Goal: Understand process/instructions

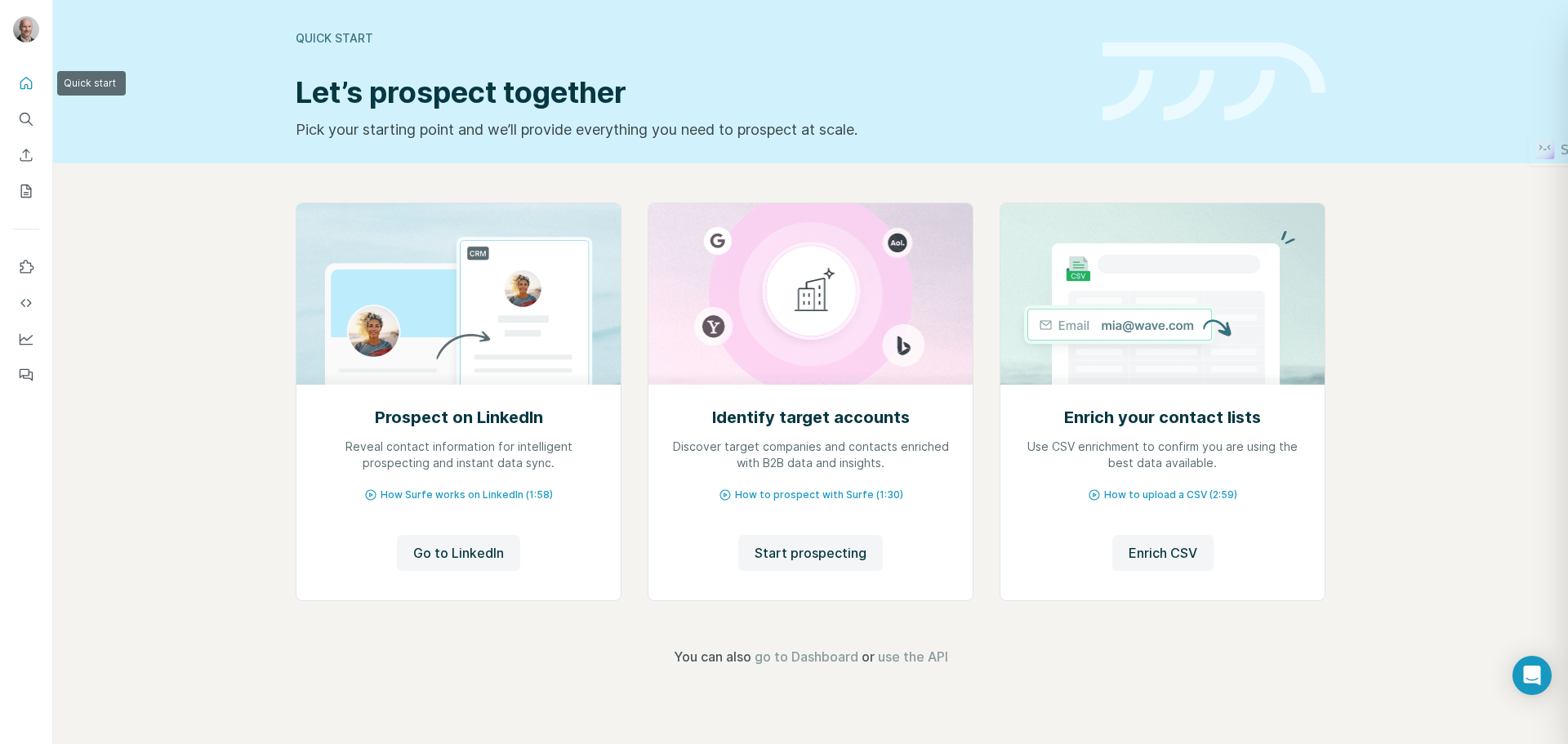
click at [23, 83] on icon "Quick start" at bounding box center [25, 83] width 16 height 16
click at [519, 509] on div "Prospect on LinkedIn Reveal contact information for intelligent prospecting and…" at bounding box center [458, 491] width 324 height 217
click at [473, 548] on span "Go to LinkedIn" at bounding box center [458, 552] width 90 height 19
click at [444, 495] on span "How Surfe works on LinkedIn (1:58)" at bounding box center [467, 494] width 173 height 14
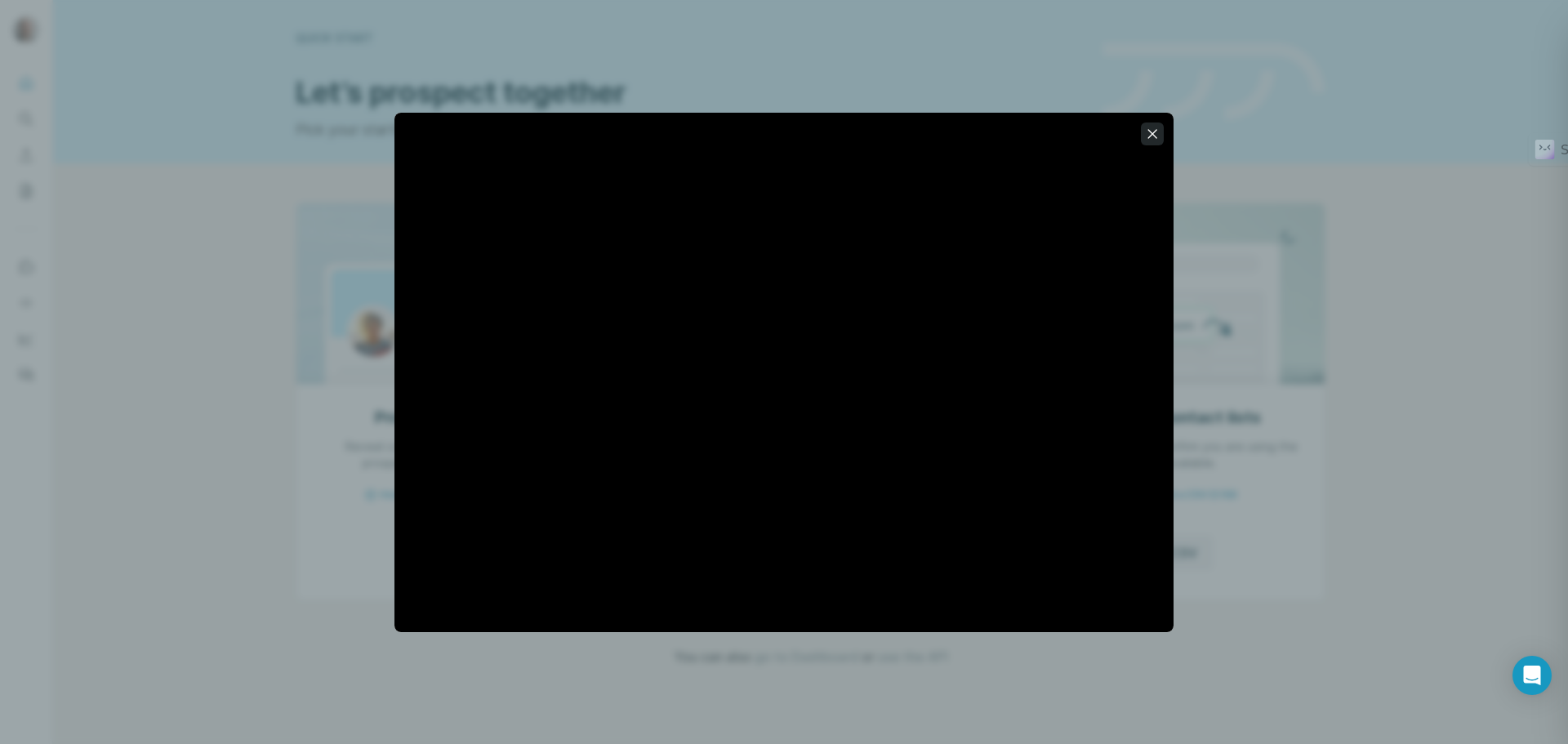
click at [1148, 131] on icon "button" at bounding box center [1152, 134] width 16 height 16
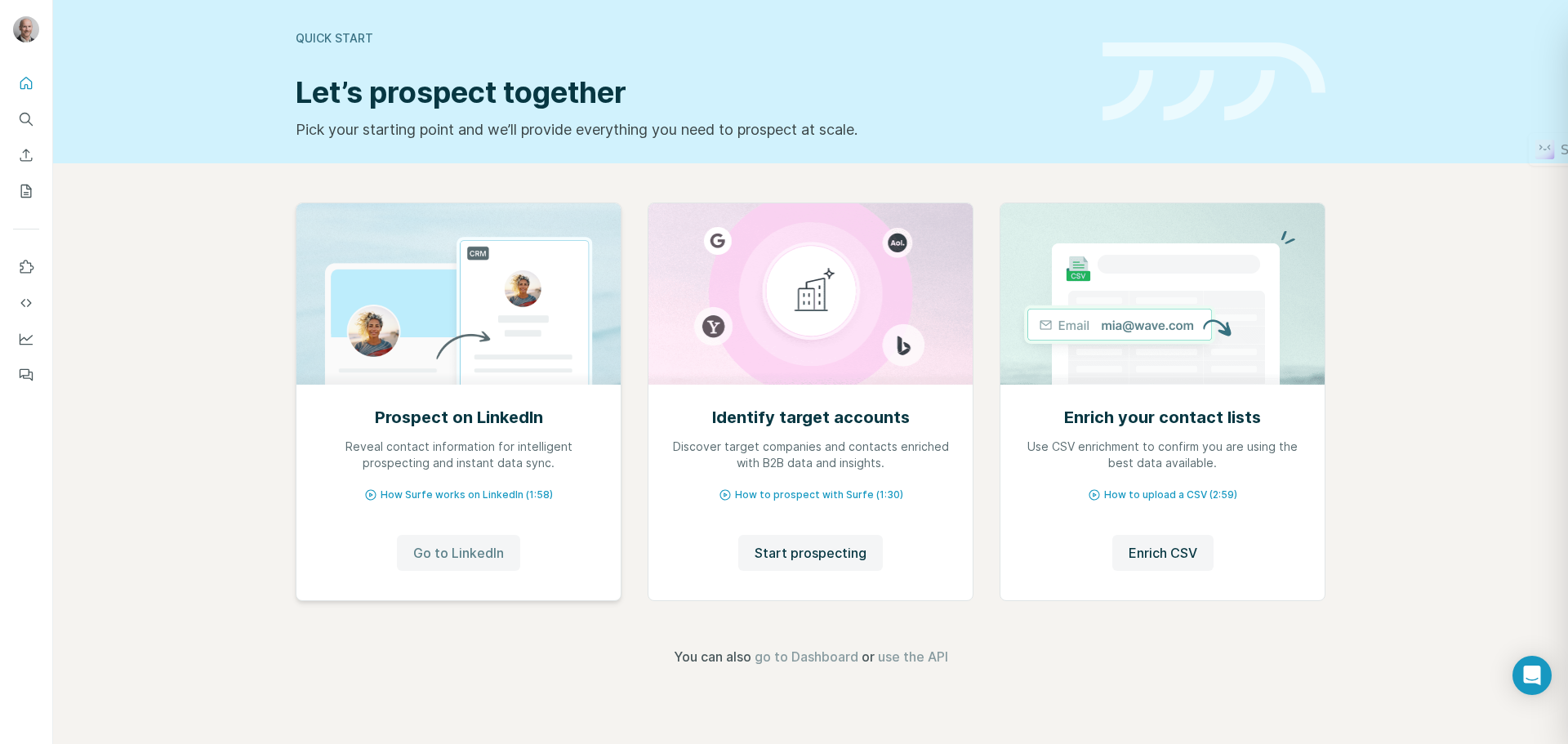
click at [446, 553] on span "Go to LinkedIn" at bounding box center [458, 552] width 90 height 19
click at [491, 494] on span "How Surfe works on LinkedIn (1:58)" at bounding box center [467, 494] width 173 height 14
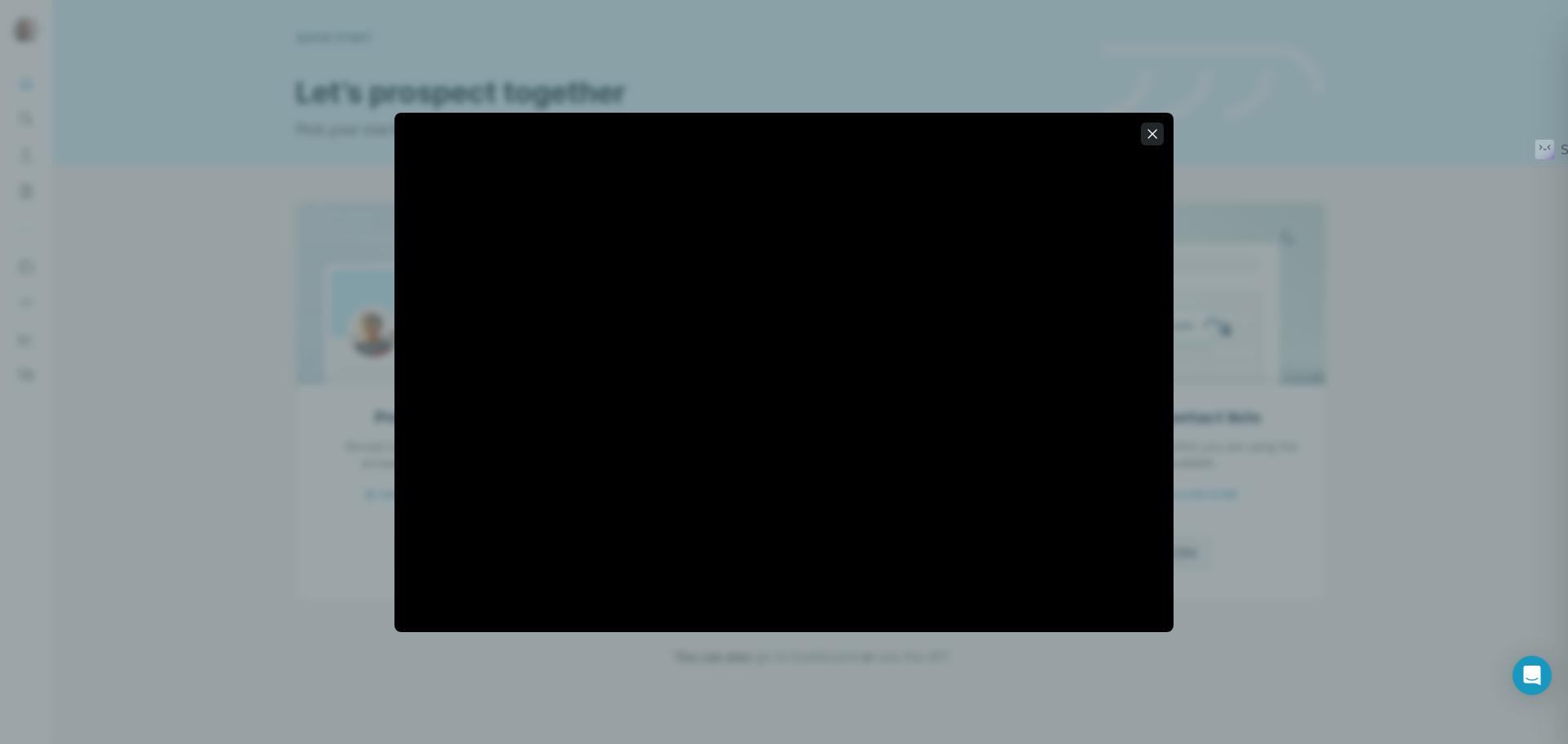
click at [1152, 140] on icon "button" at bounding box center [1152, 134] width 16 height 16
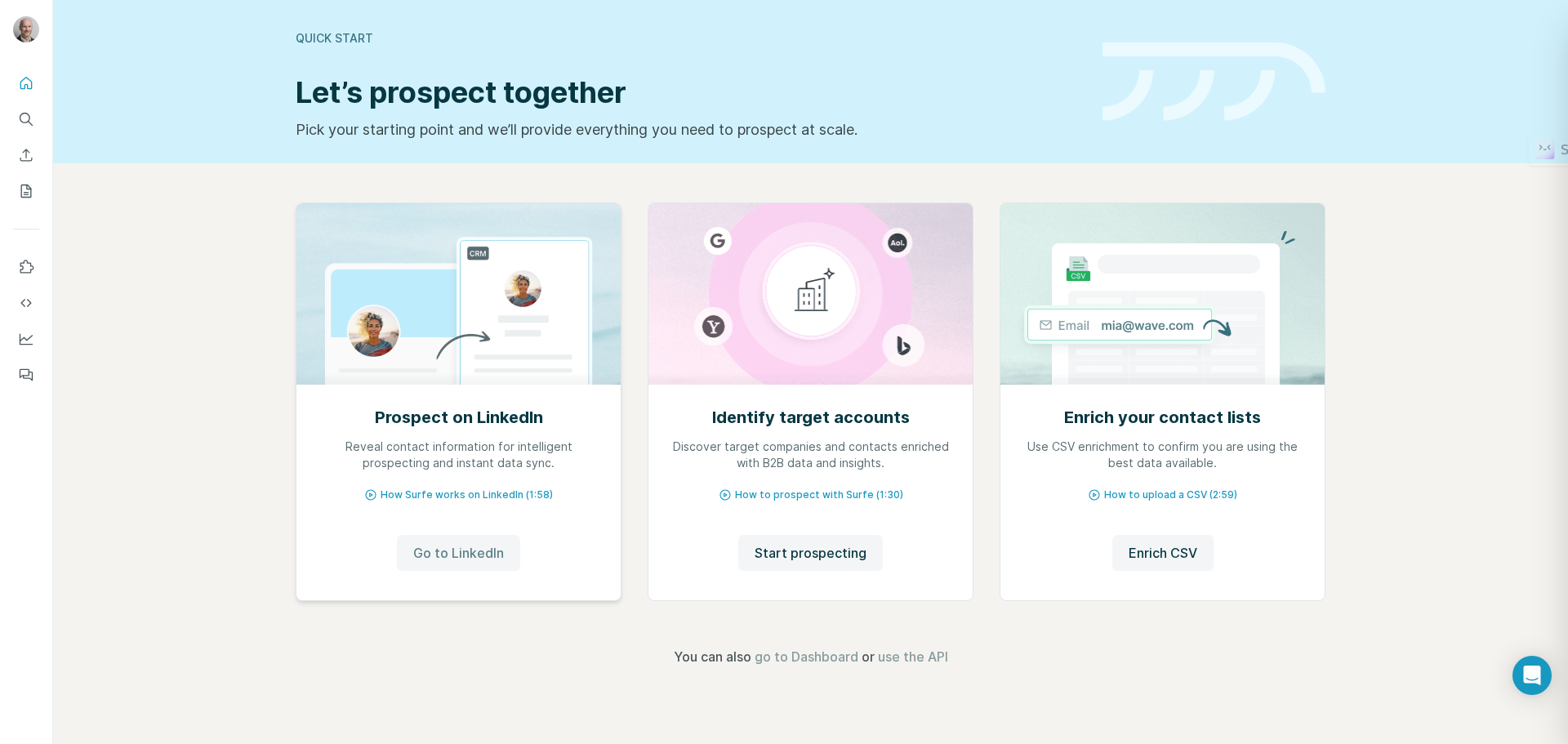
click at [446, 555] on span "Go to LinkedIn" at bounding box center [458, 552] width 90 height 19
